Goal: Answer question/provide support

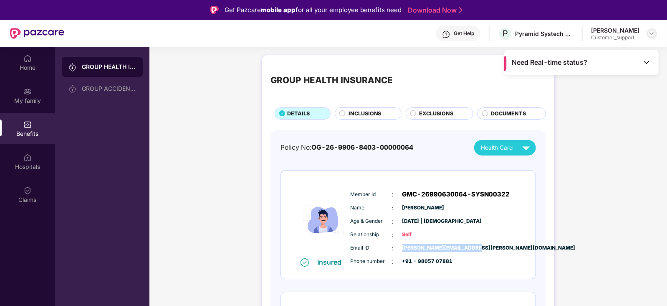
click at [654, 30] on img at bounding box center [652, 33] width 7 height 7
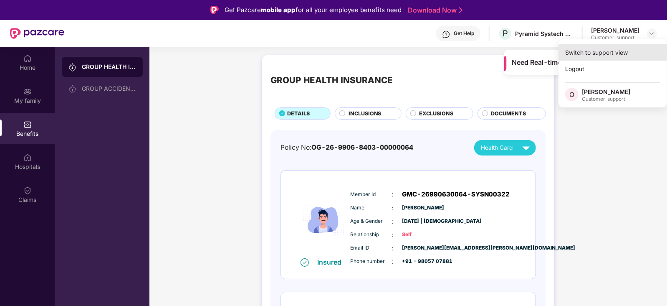
click at [620, 47] on div "Switch to support view" at bounding box center [613, 52] width 109 height 16
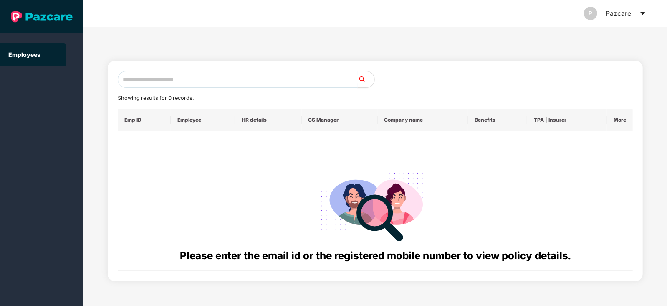
click at [193, 78] on input "text" at bounding box center [238, 79] width 240 height 17
paste input "**********"
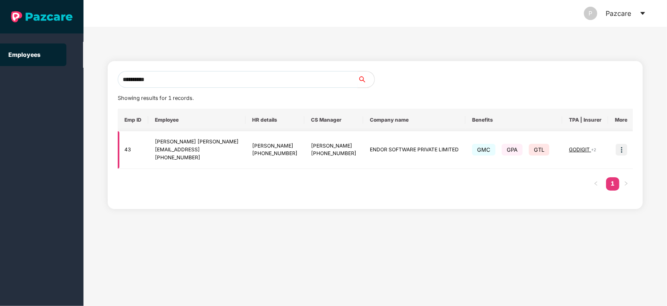
type input "**********"
click at [623, 149] on img at bounding box center [622, 150] width 12 height 12
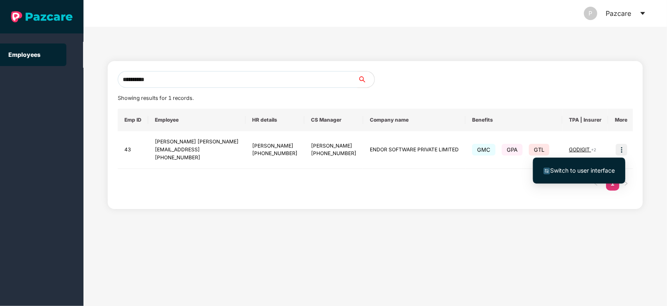
click at [593, 169] on span "Switch to user interface" at bounding box center [582, 170] width 65 height 7
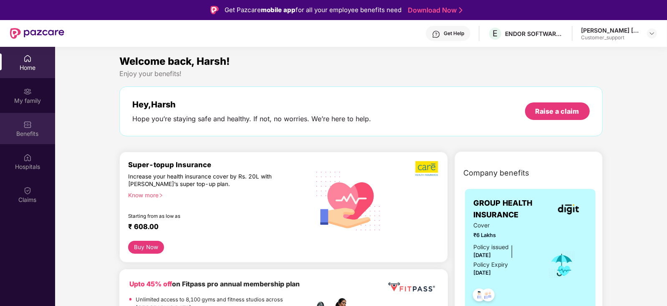
click at [30, 127] on img at bounding box center [27, 124] width 8 height 8
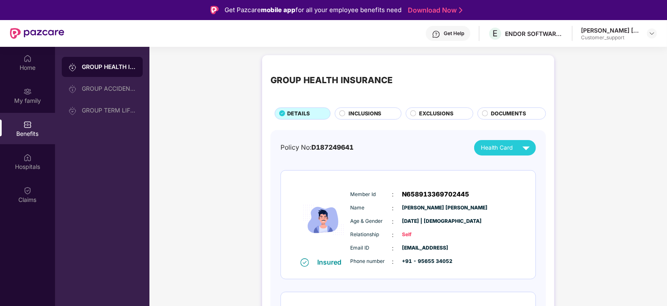
click at [362, 111] on span "INCLUSIONS" at bounding box center [365, 113] width 33 height 8
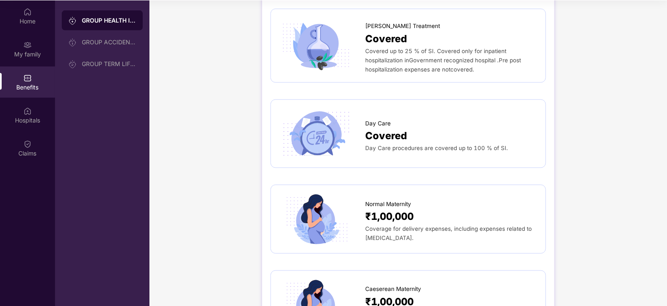
scroll to position [767, 0]
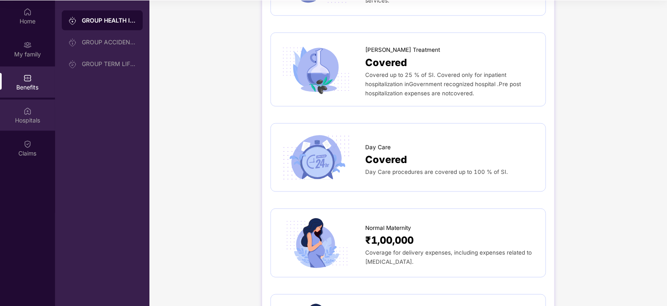
click at [26, 111] on img at bounding box center [27, 111] width 8 height 8
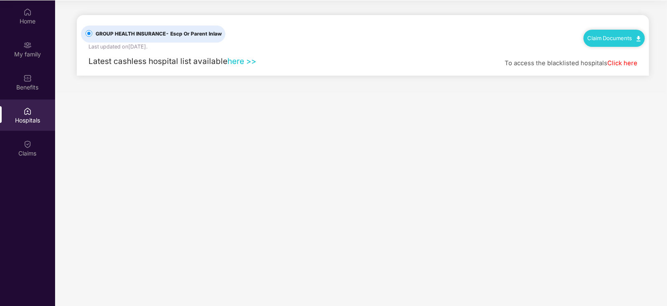
click at [238, 59] on link "here >>" at bounding box center [242, 61] width 29 height 10
